Goal: Task Accomplishment & Management: Complete application form

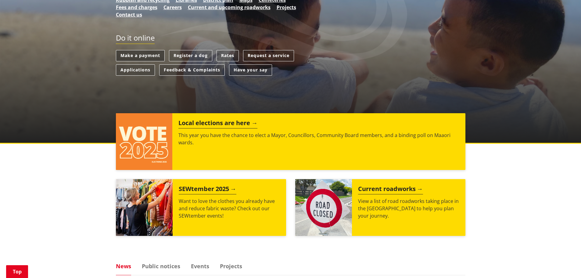
scroll to position [61, 0]
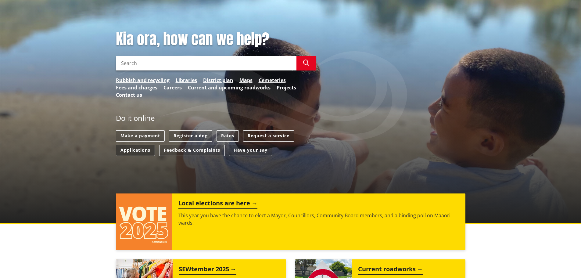
click at [129, 150] on link "Applications" at bounding box center [135, 150] width 39 height 11
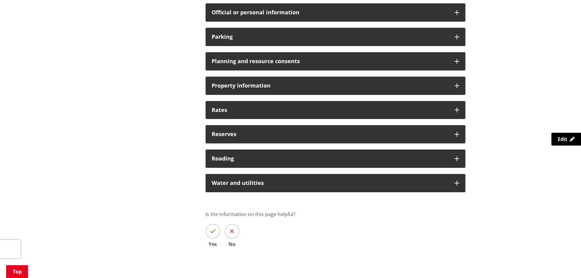
scroll to position [457, 0]
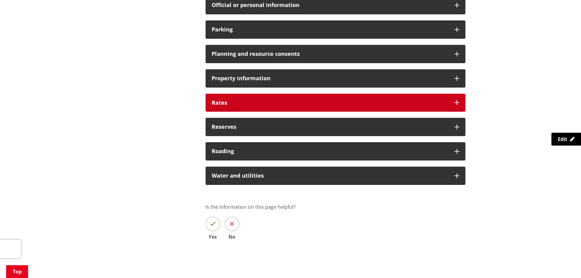
click at [213, 105] on h3 "Rates" at bounding box center [330, 103] width 237 height 6
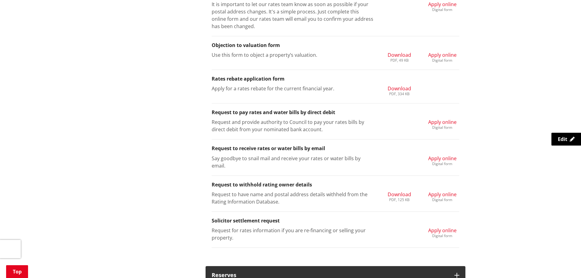
scroll to position [671, 0]
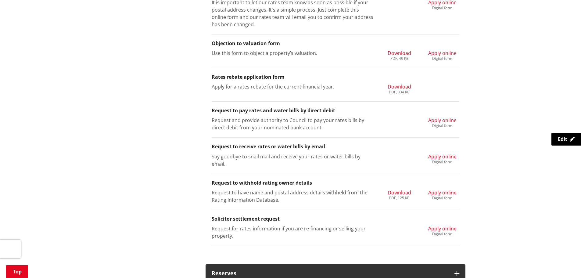
click at [436, 153] on span "Apply online" at bounding box center [442, 156] width 28 height 7
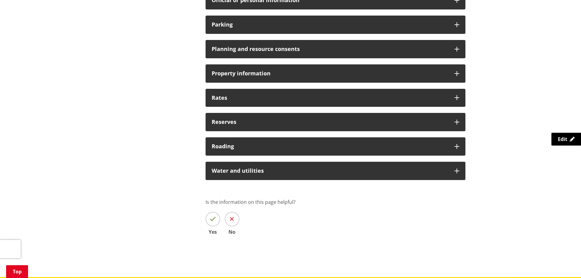
scroll to position [457, 0]
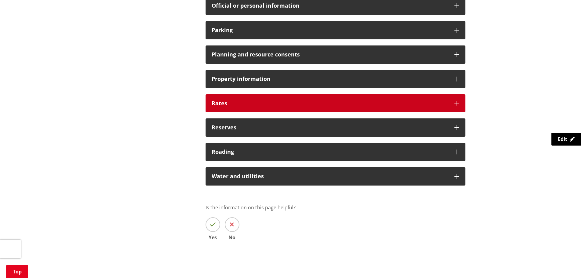
click at [221, 101] on h3 "Rates" at bounding box center [330, 103] width 237 height 6
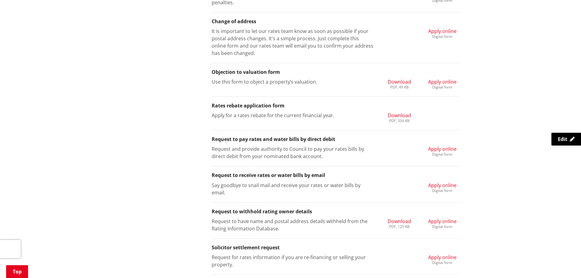
scroll to position [701, 0]
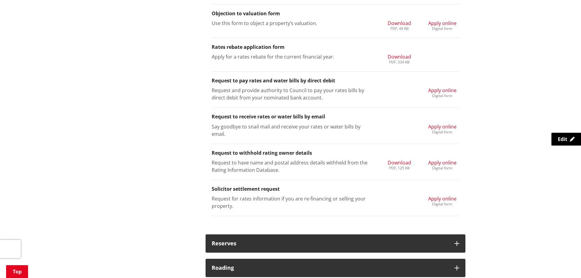
click at [433, 91] on span "Apply online" at bounding box center [442, 90] width 28 height 7
